Goal: Obtain resource: Download file/media

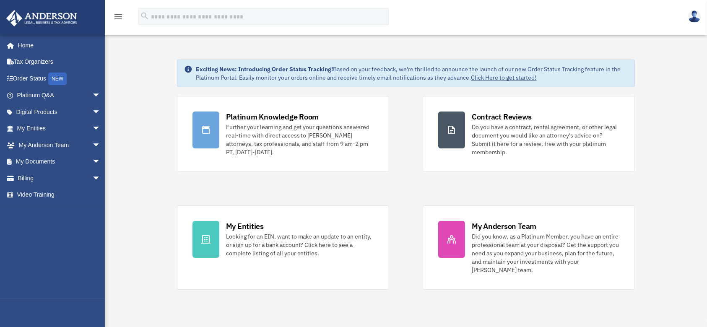
click at [290, 128] on div "Further your learning and get your questions answered real-time with direct acc…" at bounding box center [300, 140] width 148 height 34
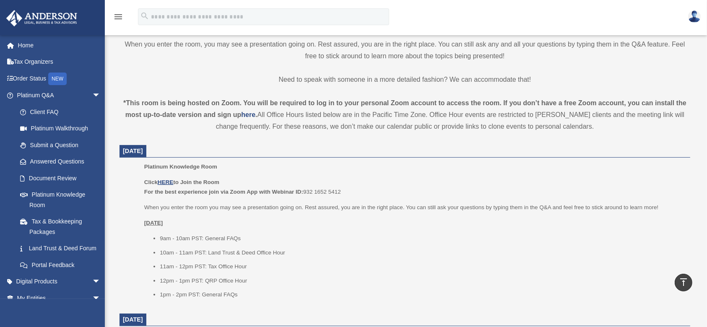
scroll to position [279, 0]
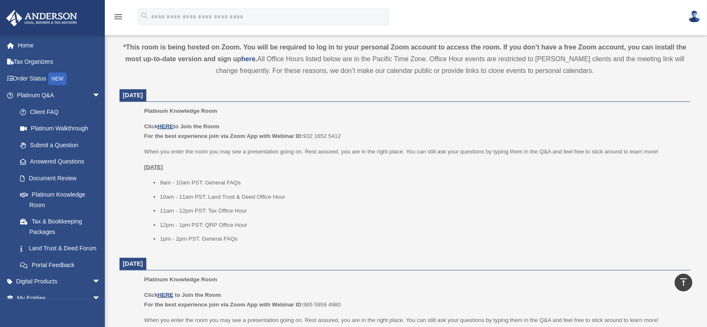
click at [169, 126] on u "HERE" at bounding box center [166, 126] width 16 height 6
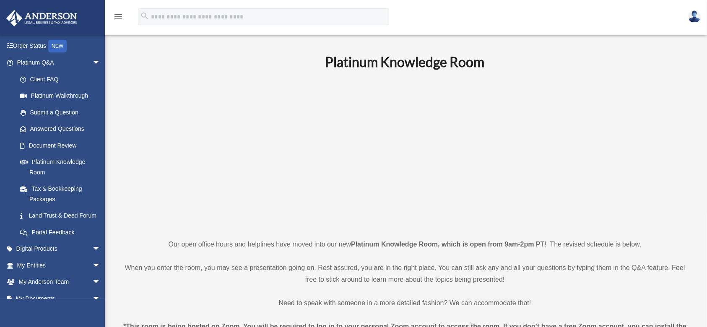
scroll to position [86, 0]
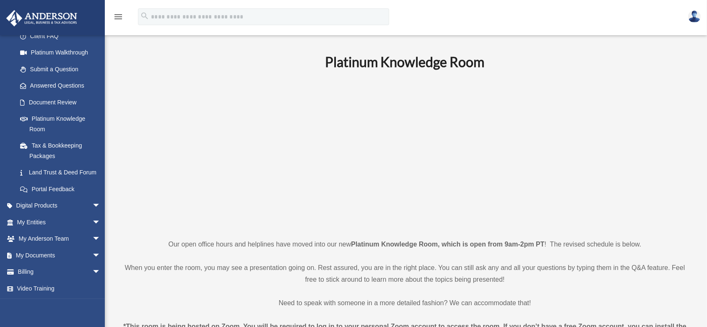
click at [39, 253] on link "My Documents arrow_drop_down" at bounding box center [59, 255] width 107 height 17
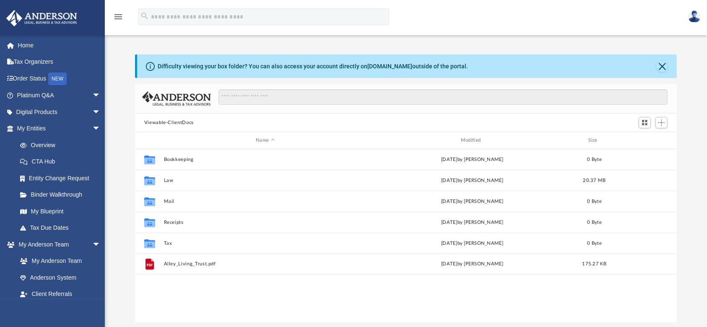
scroll to position [182, 533]
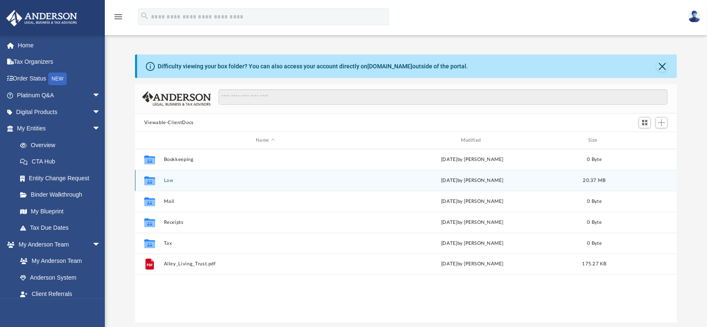
click at [161, 178] on div "Collaborated Folder Law Fri Sep 26 2025 by Claudia Palmer 20.37 MB" at bounding box center [406, 180] width 542 height 21
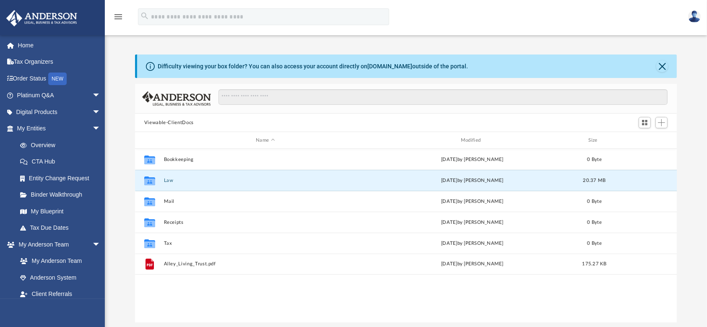
click at [173, 181] on button "Law" at bounding box center [265, 180] width 203 height 5
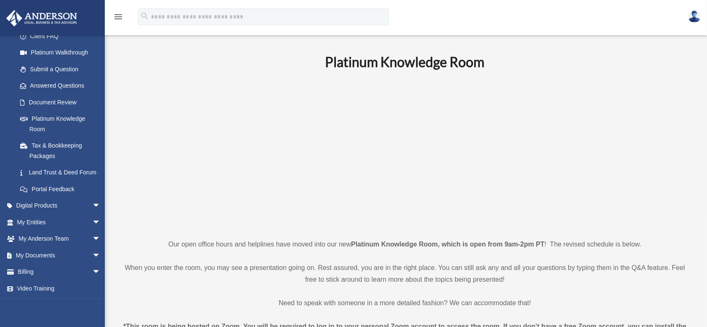
scroll to position [86, 0]
click at [34, 253] on link "My Documents arrow_drop_down" at bounding box center [59, 255] width 107 height 17
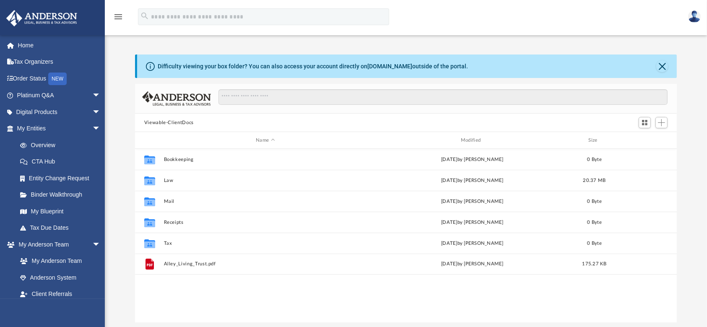
scroll to position [182, 533]
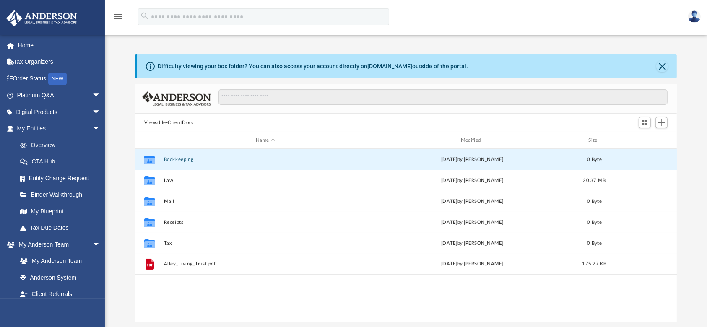
click at [178, 159] on button "Bookkeeping" at bounding box center [265, 159] width 203 height 5
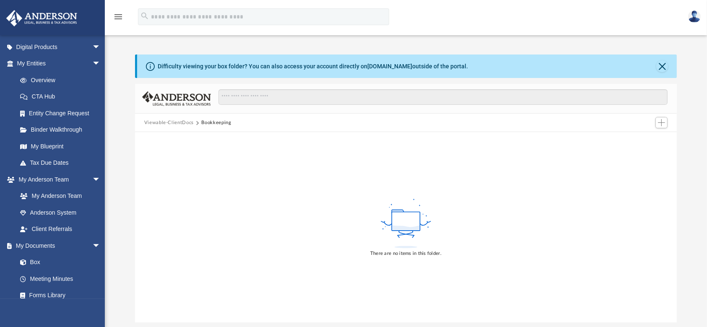
scroll to position [0, 0]
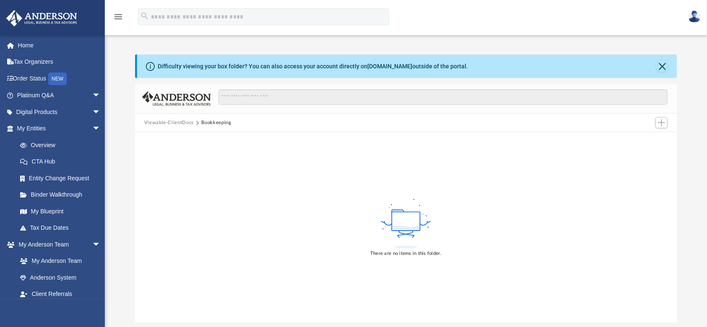
click at [37, 45] on link "Home" at bounding box center [59, 45] width 107 height 17
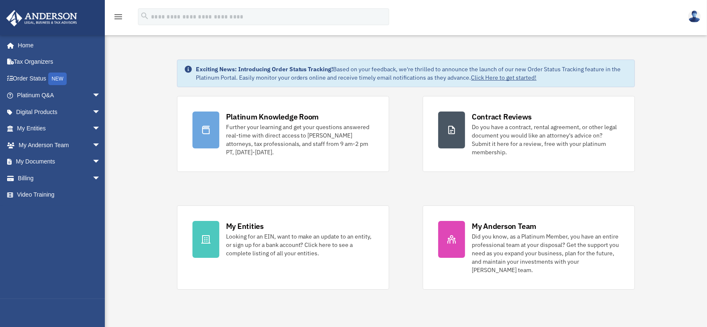
click at [259, 114] on div "Platinum Knowledge Room" at bounding box center [272, 117] width 93 height 10
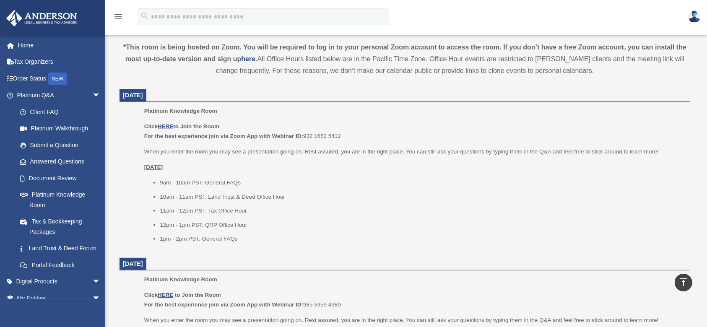
scroll to position [86, 0]
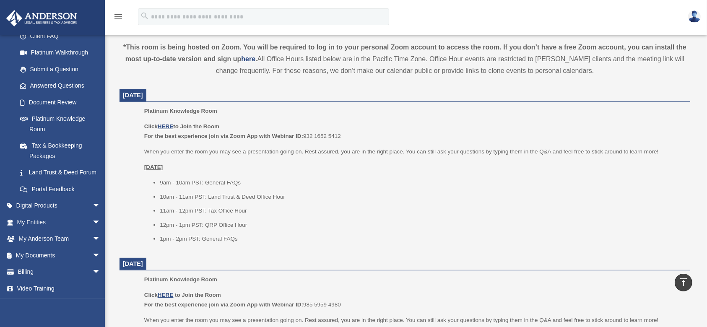
click at [30, 255] on link "My Documents arrow_drop_down" at bounding box center [59, 255] width 107 height 17
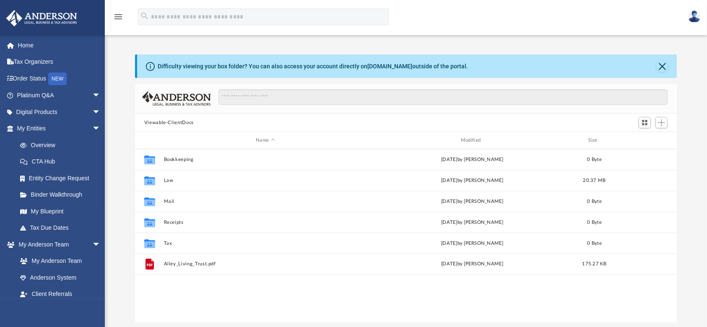
scroll to position [182, 533]
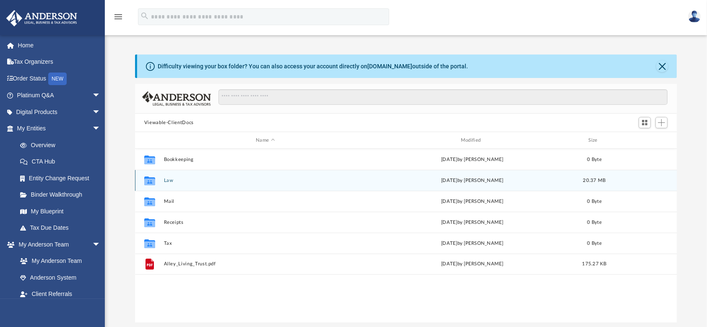
click at [162, 179] on div "Collaborated Folder Law Fri Sep 26 2025 by Claudia Palmer 20.37 MB" at bounding box center [406, 180] width 542 height 21
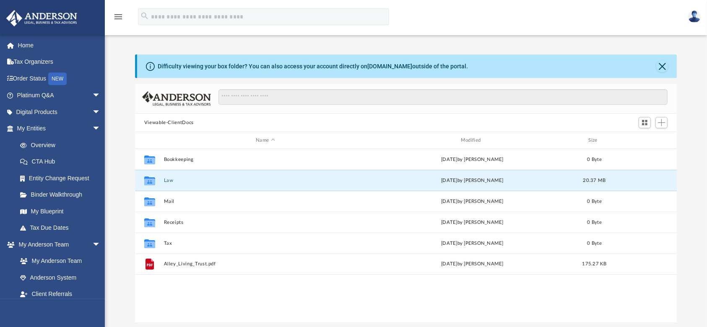
click at [169, 178] on button "Law" at bounding box center [265, 180] width 203 height 5
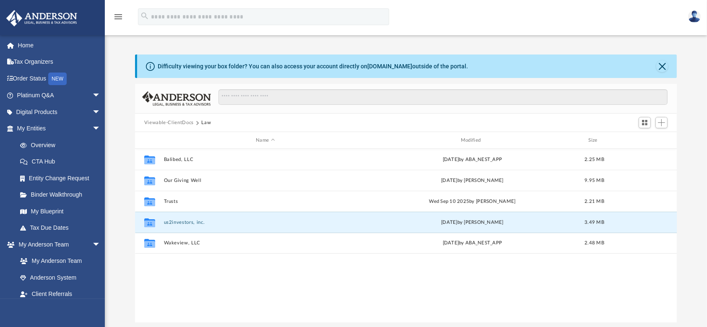
click at [179, 224] on button "us2investors, inc." at bounding box center [265, 222] width 203 height 5
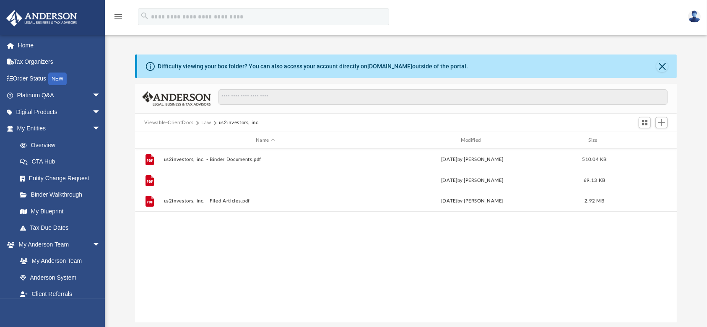
click at [233, 179] on button "us2investors, inc. - EIN Notice.pdf" at bounding box center [265, 180] width 203 height 5
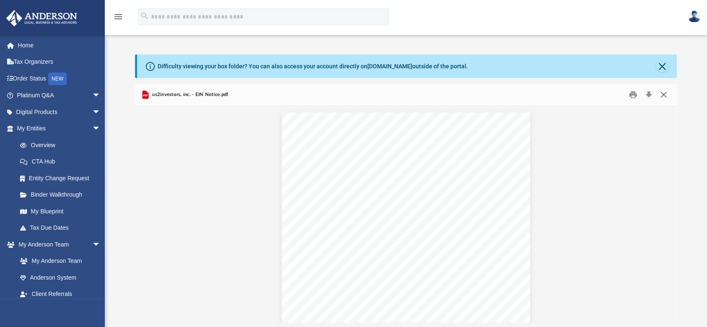
click at [666, 94] on button "Close" at bounding box center [663, 94] width 15 height 13
click at [666, 94] on input "Search files and folders" at bounding box center [444, 97] width 450 height 16
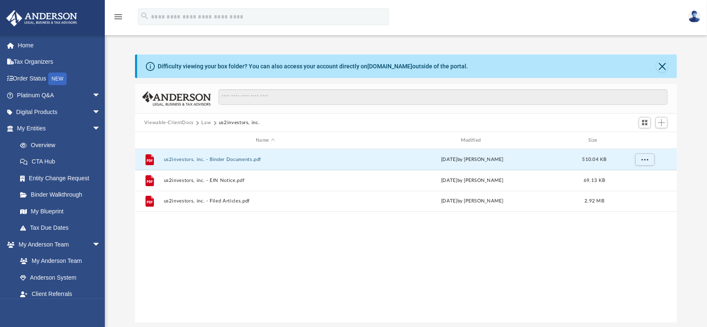
click at [232, 159] on button "us2investors, inc. - Binder Documents.pdf" at bounding box center [265, 159] width 203 height 5
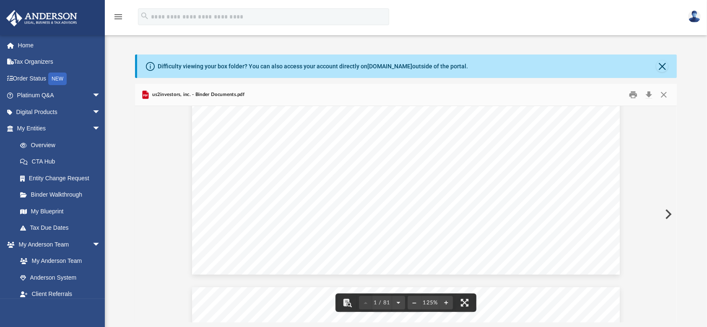
scroll to position [336, 0]
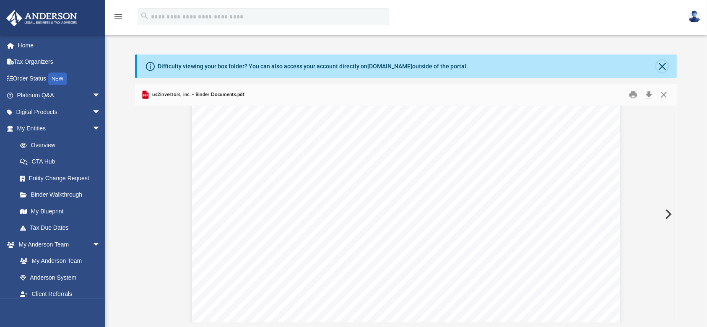
click at [658, 66] on button "Close" at bounding box center [662, 66] width 12 height 12
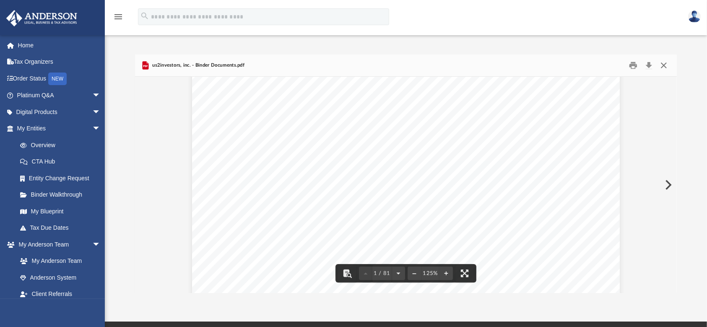
click at [666, 65] on button "Close" at bounding box center [663, 65] width 15 height 13
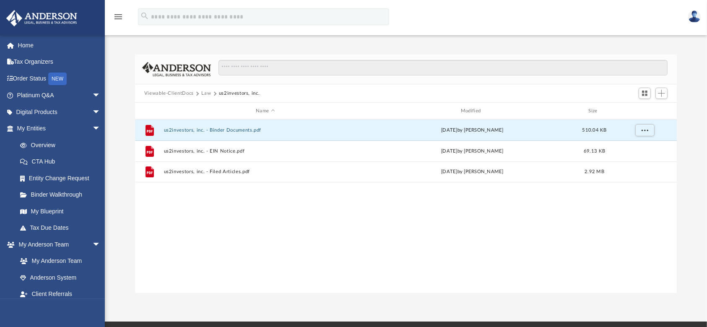
click at [206, 91] on button "Law" at bounding box center [206, 94] width 10 height 8
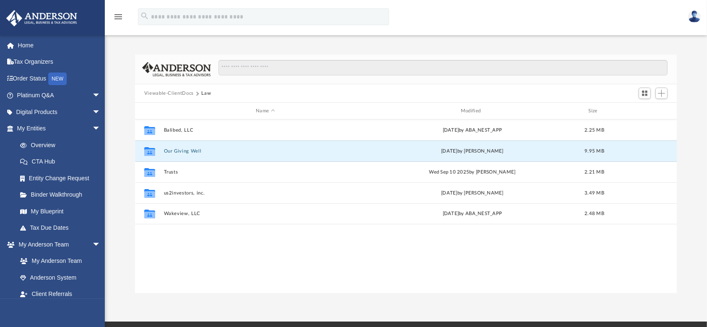
click at [174, 148] on button "Our Giving Well" at bounding box center [265, 150] width 203 height 5
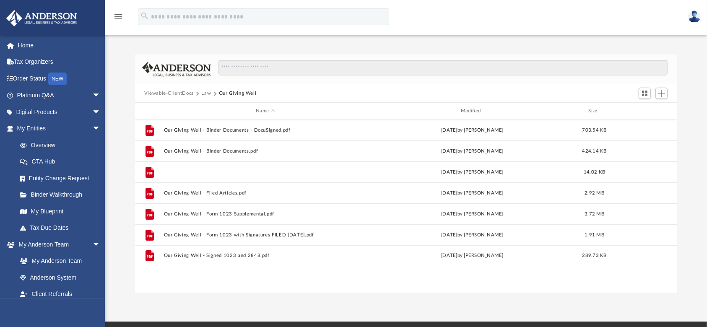
click at [229, 170] on button "Our Giving Well - EIN Letter.pdf" at bounding box center [265, 171] width 203 height 5
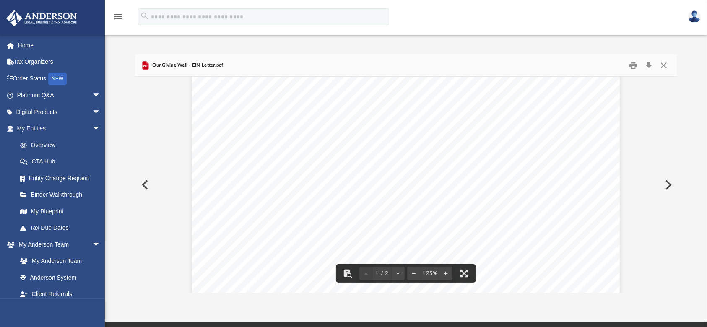
scroll to position [0, 0]
click at [635, 67] on button "Print" at bounding box center [633, 65] width 17 height 13
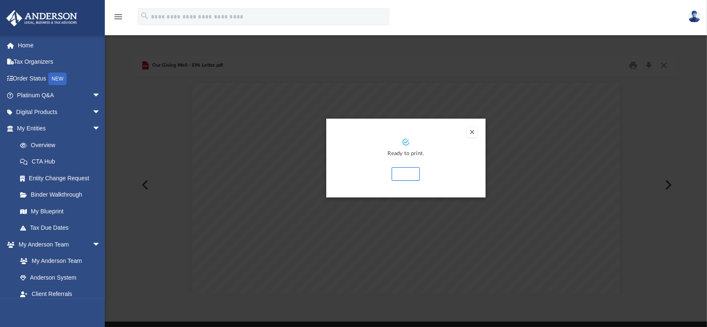
click at [409, 173] on button "Print" at bounding box center [406, 173] width 28 height 13
